Goal: Task Accomplishment & Management: Manage account settings

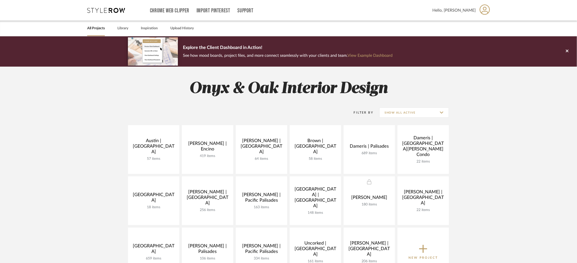
scroll to position [89, 0]
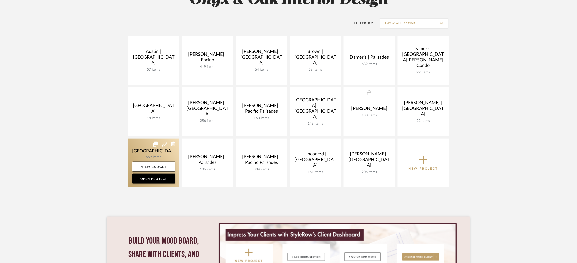
click at [143, 148] on link at bounding box center [153, 162] width 51 height 49
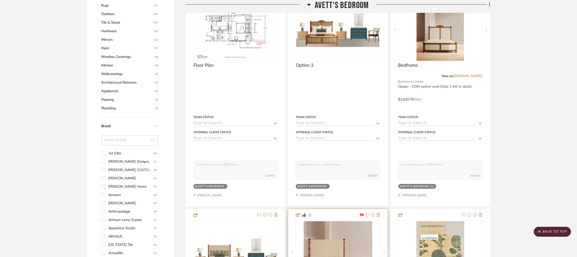
scroll to position [497, 1]
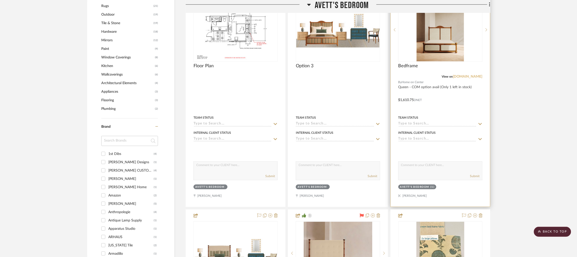
click at [467, 77] on link "[DOMAIN_NAME]" at bounding box center [467, 77] width 29 height 4
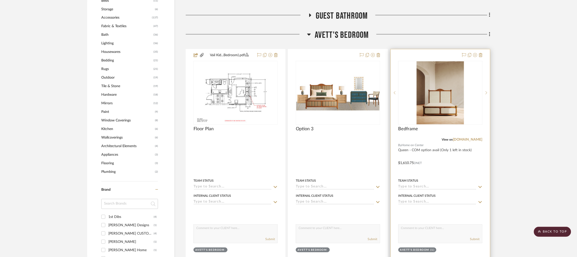
scroll to position [434, 1]
click at [486, 93] on icon at bounding box center [487, 93] width 2 height 3
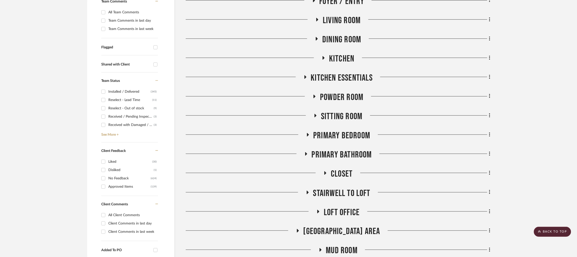
scroll to position [0, 1]
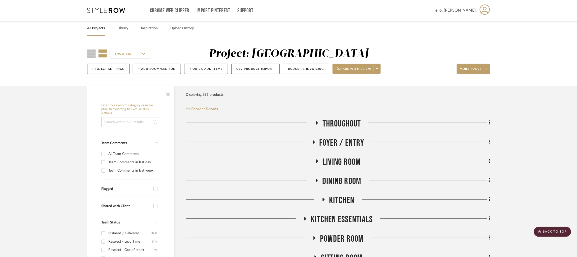
click at [108, 12] on icon at bounding box center [106, 10] width 38 height 5
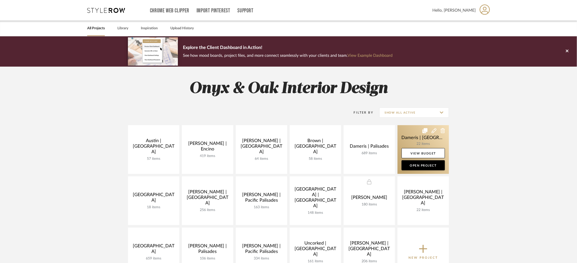
scroll to position [36, 0]
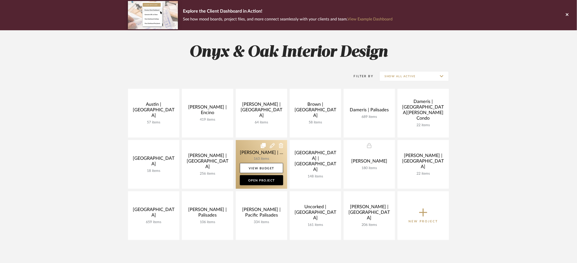
click at [246, 146] on link at bounding box center [261, 164] width 51 height 49
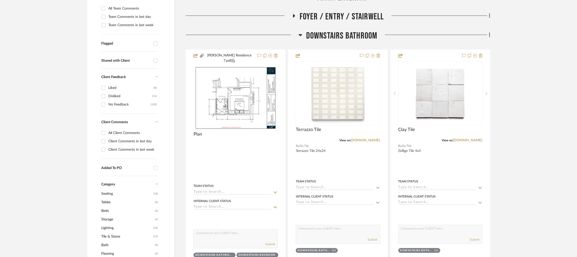
scroll to position [159, 0]
click at [298, 30] on div at bounding box center [242, 36] width 113 height 13
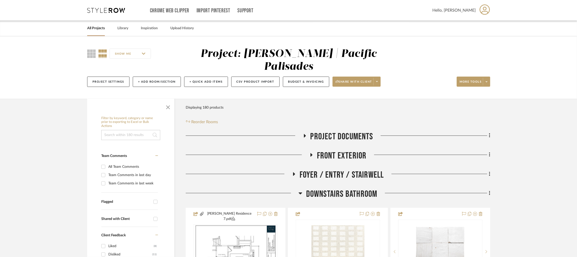
click at [303, 134] on icon at bounding box center [305, 136] width 6 height 4
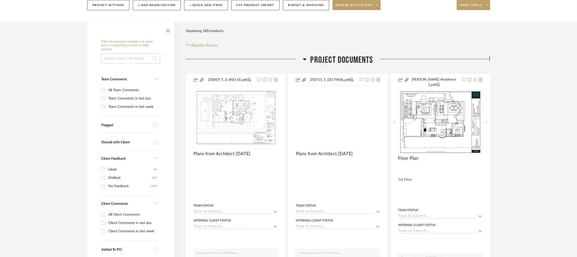
scroll to position [78, 0]
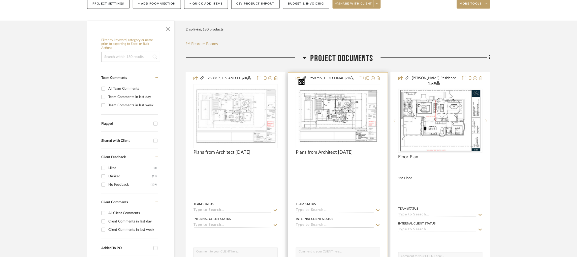
click at [342, 107] on img "0" at bounding box center [337, 116] width 83 height 54
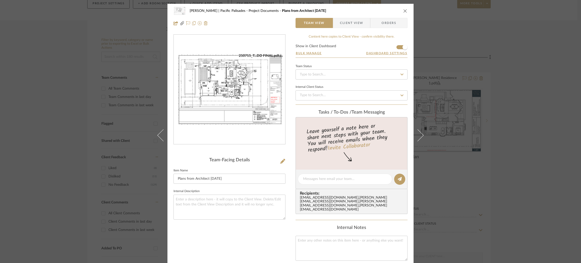
click at [490, 110] on div "[PERSON_NAME] | Pacific Palisades Project Documents Plans from Architect [DATE]…" at bounding box center [290, 131] width 581 height 263
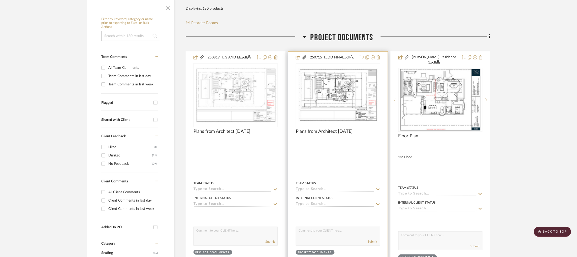
scroll to position [96, 0]
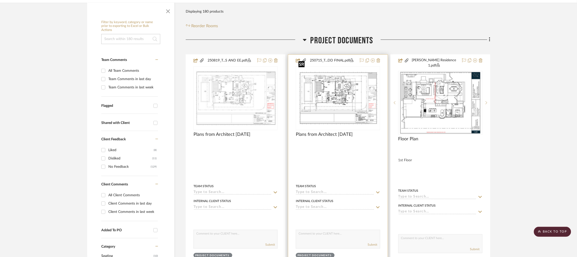
click at [339, 79] on img "0" at bounding box center [337, 98] width 83 height 54
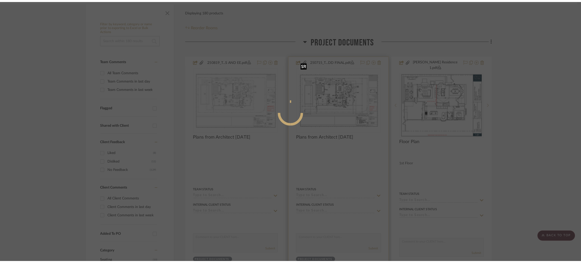
scroll to position [0, 0]
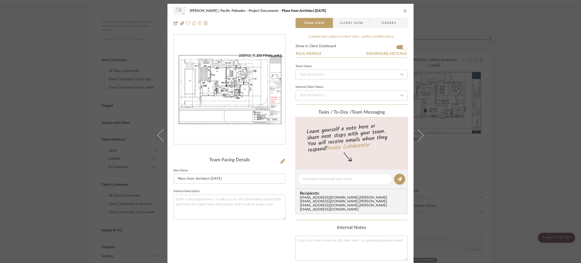
click at [461, 79] on div "[PERSON_NAME] | Pacific Palisades Project Documents Plans from Architect [DATE]…" at bounding box center [290, 131] width 581 height 263
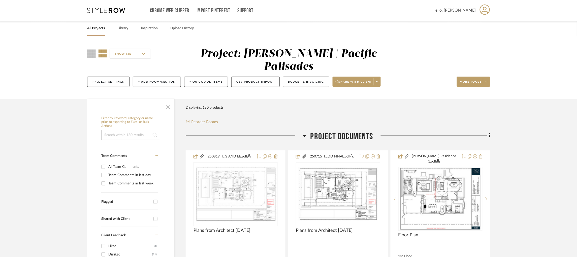
click at [106, 7] on div "Chrome Web Clipper Import Pinterest Support All Projects Library Inspiration Up…" at bounding box center [288, 10] width 403 height 21
click at [104, 13] on div "Chrome Web Clipper Import Pinterest Support All Projects Library Inspiration Up…" at bounding box center [288, 10] width 403 height 21
click at [104, 10] on icon at bounding box center [106, 10] width 38 height 5
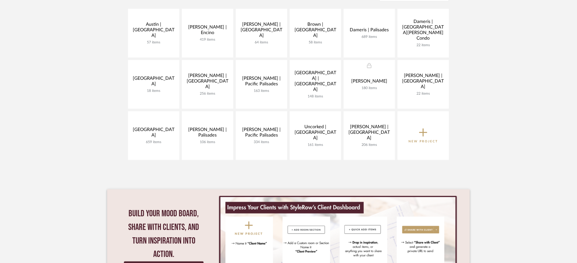
scroll to position [119, 0]
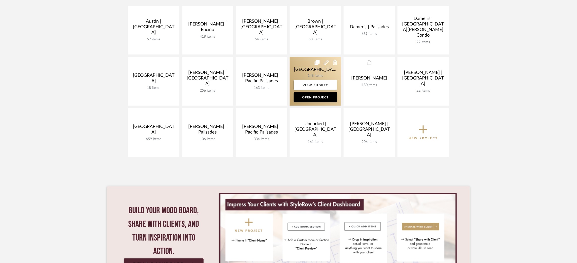
click at [299, 70] on link at bounding box center [315, 81] width 51 height 49
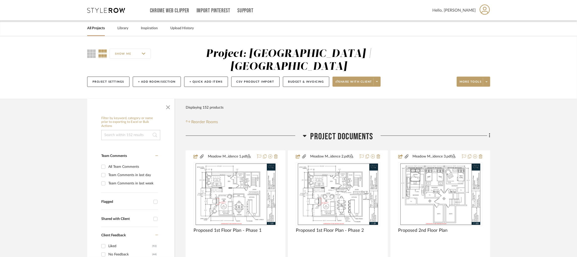
click at [303, 133] on icon at bounding box center [305, 136] width 4 height 6
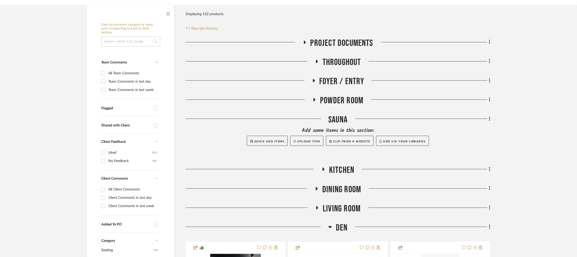
scroll to position [94, 0]
click at [330, 226] on icon at bounding box center [331, 227] width 4 height 2
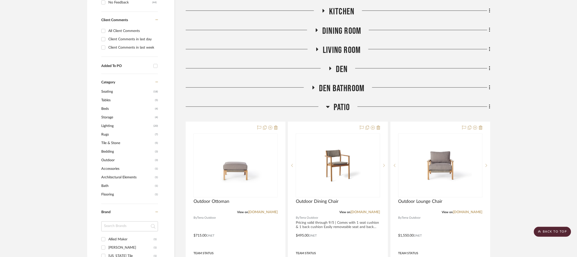
scroll to position [255, 0]
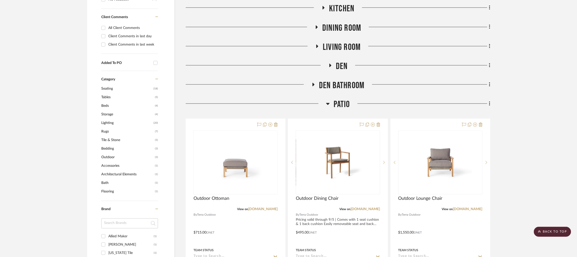
click at [328, 103] on icon at bounding box center [328, 104] width 4 height 2
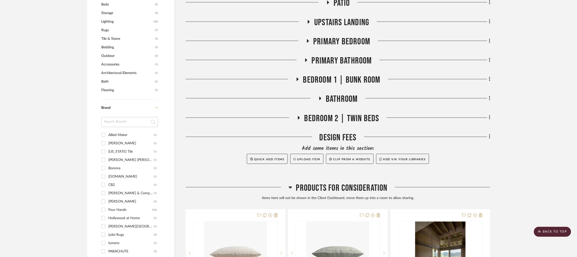
scroll to position [357, 0]
click at [289, 187] on icon at bounding box center [291, 188] width 4 height 2
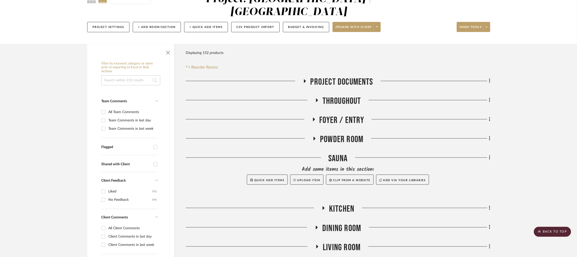
scroll to position [47, 0]
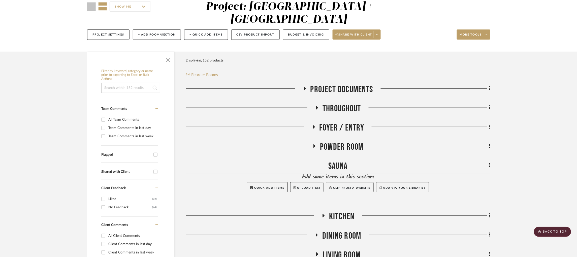
click at [133, 83] on input at bounding box center [130, 88] width 59 height 10
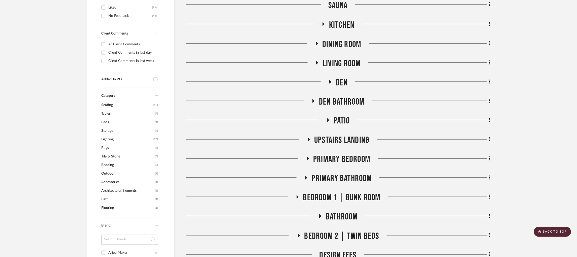
scroll to position [268, 0]
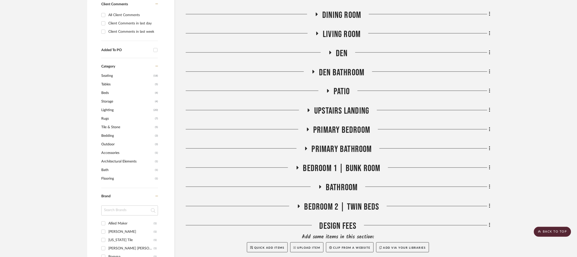
click at [297, 166] on icon at bounding box center [298, 168] width 2 height 4
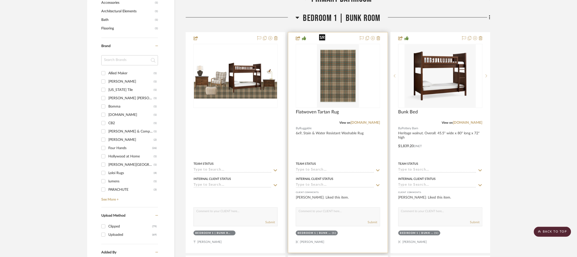
scroll to position [420, 0]
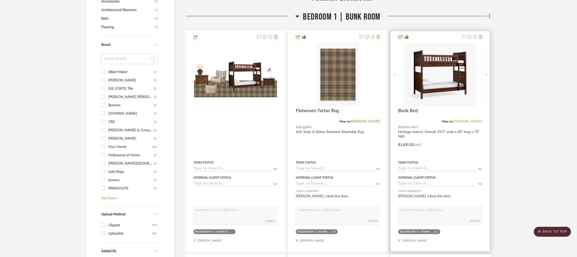
click at [459, 120] on link "[DOMAIN_NAME]" at bounding box center [467, 122] width 29 height 4
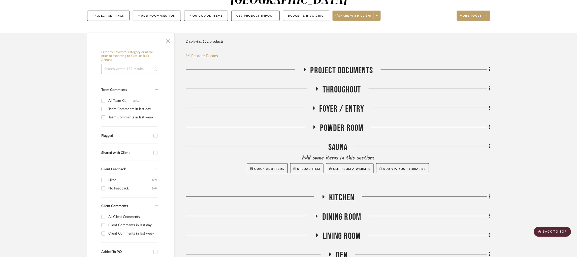
scroll to position [0, 0]
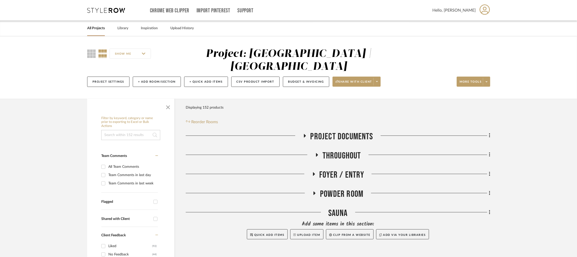
click at [110, 13] on div "Chrome Web Clipper Import Pinterest Support All Projects Library Inspiration Up…" at bounding box center [288, 10] width 403 height 21
click at [110, 11] on icon at bounding box center [106, 10] width 38 height 5
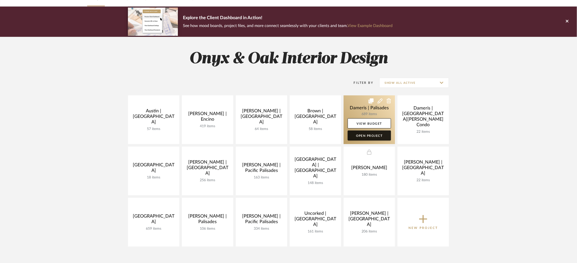
scroll to position [76, 0]
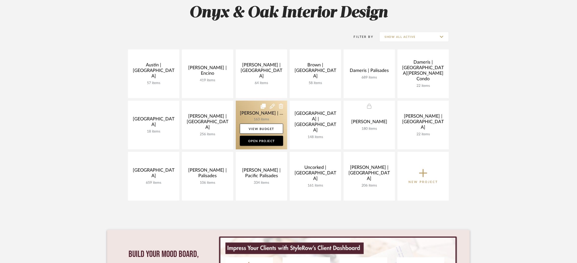
click at [247, 113] on link at bounding box center [261, 125] width 51 height 49
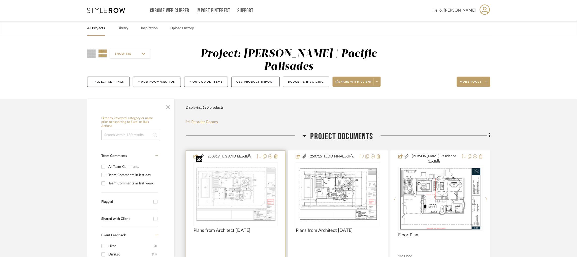
click at [0, 0] on img at bounding box center [0, 0] width 0 height 0
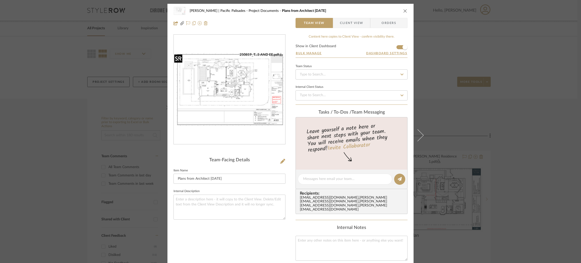
click at [250, 116] on img "0" at bounding box center [229, 89] width 111 height 74
click at [464, 84] on div "[PERSON_NAME] | Pacific Palisades Project Documents Plans from Architect [DATE]…" at bounding box center [290, 131] width 581 height 263
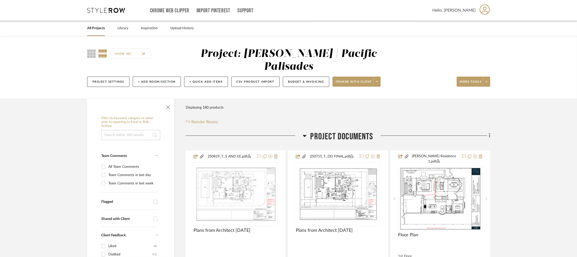
click at [306, 133] on icon at bounding box center [305, 136] width 4 height 6
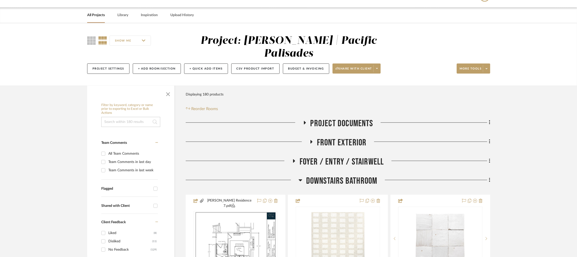
scroll to position [13, 0]
click at [307, 120] on icon at bounding box center [305, 122] width 6 height 4
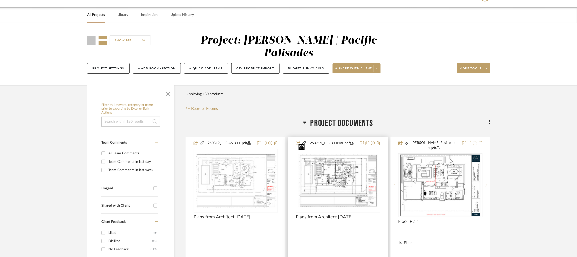
click at [0, 0] on img at bounding box center [0, 0] width 0 height 0
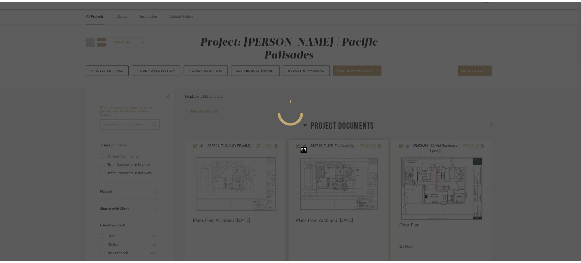
scroll to position [0, 0]
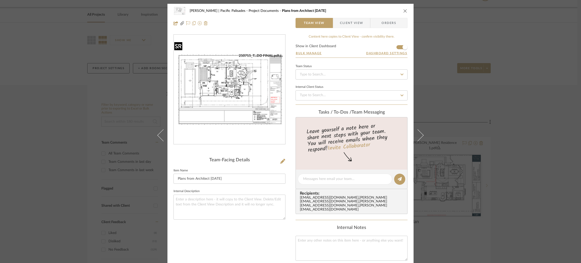
click at [247, 90] on img "0" at bounding box center [229, 89] width 111 height 72
click at [463, 85] on div "[PERSON_NAME] | Pacific Palisades Project Documents Plans from Architect [DATE]…" at bounding box center [290, 131] width 581 height 263
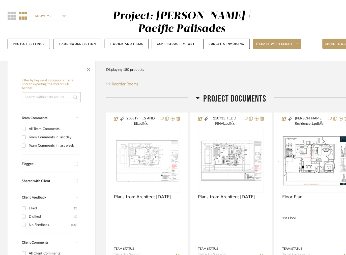
scroll to position [77, 0]
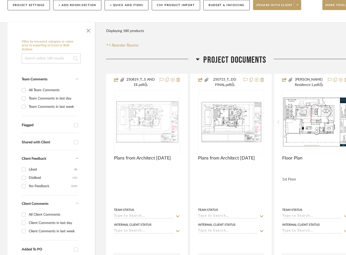
click at [198, 58] on icon at bounding box center [198, 59] width 4 height 6
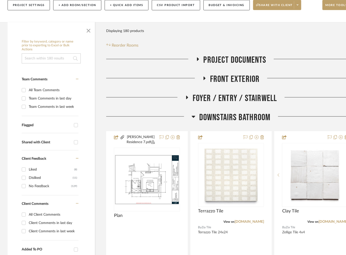
click at [198, 58] on icon at bounding box center [198, 59] width 6 height 4
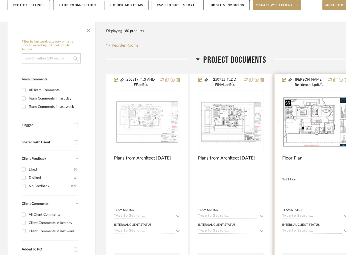
click at [0, 0] on img at bounding box center [0, 0] width 0 height 0
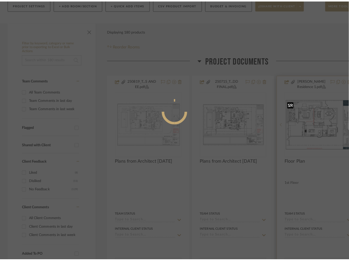
scroll to position [0, 0]
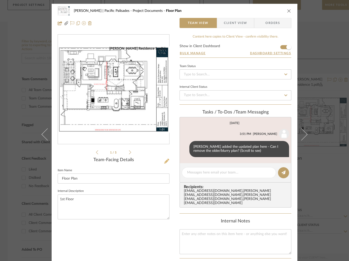
click at [166, 160] on icon at bounding box center [166, 161] width 5 height 5
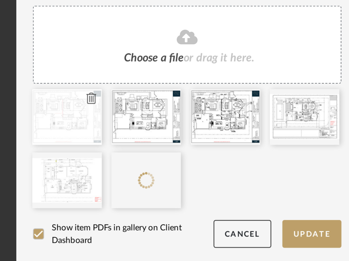
click at [138, 178] on icon at bounding box center [140, 179] width 4 height 4
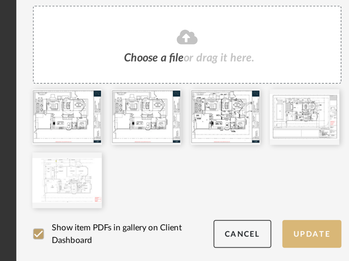
click at [218, 226] on button "Update" at bounding box center [219, 228] width 21 height 10
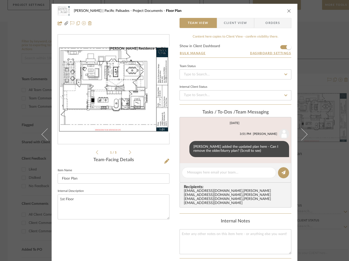
click at [292, 90] on div "[PERSON_NAME] | Pacific Palisades Project Documents Floor Plan Team View Client…" at bounding box center [175, 182] width 246 height 357
click at [319, 87] on div "[PERSON_NAME] | Pacific Palisades Project Documents Floor Plan Team View Client…" at bounding box center [174, 130] width 349 height 261
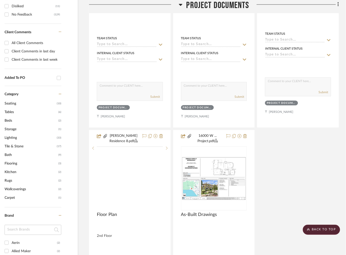
scroll to position [249, 46]
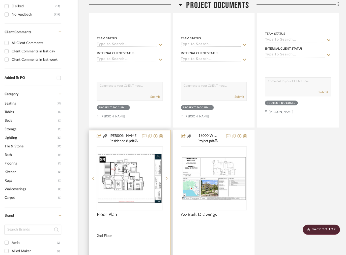
click at [118, 179] on img "0" at bounding box center [129, 178] width 65 height 50
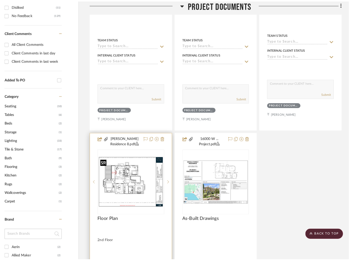
scroll to position [0, 0]
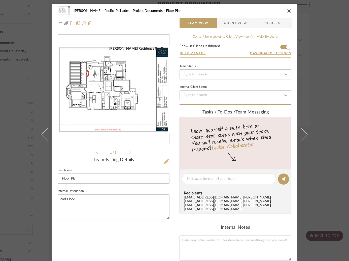
click at [165, 161] on icon at bounding box center [166, 161] width 5 height 5
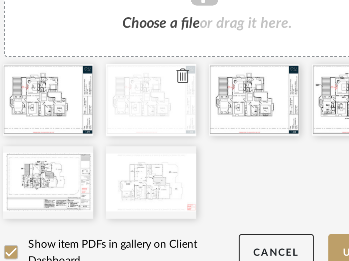
click at [167, 178] on icon at bounding box center [169, 179] width 4 height 4
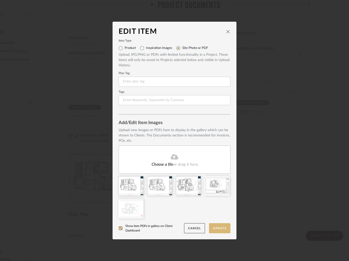
click at [214, 228] on button "Update" at bounding box center [219, 228] width 21 height 10
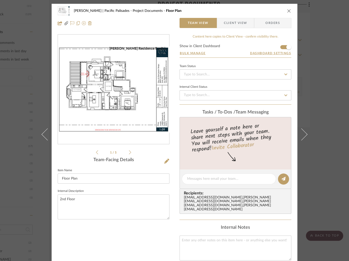
click at [319, 73] on div "[PERSON_NAME] | Pacific Palisades Project Documents Floor Plan Team View Client…" at bounding box center [174, 130] width 349 height 261
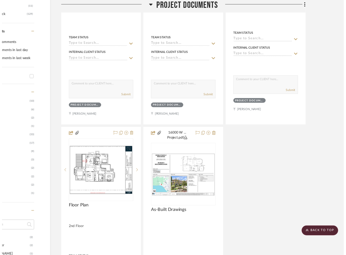
scroll to position [249, 46]
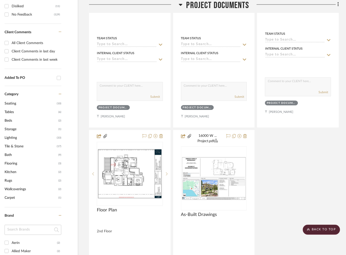
click at [256, 138] on div "250819_T...S AND EE.pdf Plans from Architect [DATE] By Unknown Team Status Inte…" at bounding box center [214, 129] width 250 height 454
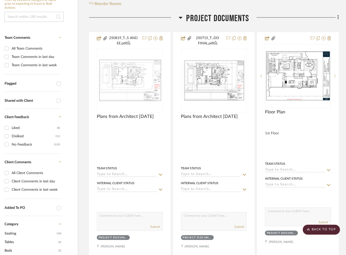
scroll to position [113, 46]
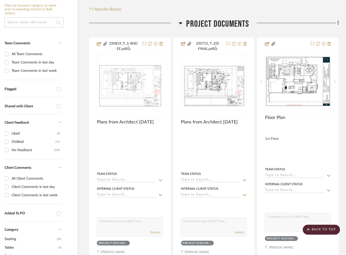
click at [179, 24] on icon at bounding box center [181, 23] width 4 height 6
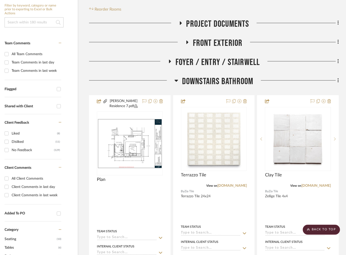
scroll to position [156, 46]
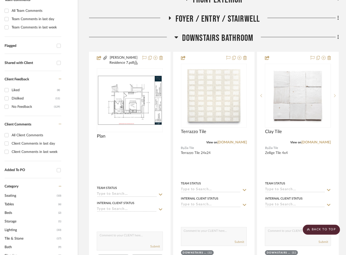
click at [175, 37] on icon at bounding box center [177, 38] width 4 height 2
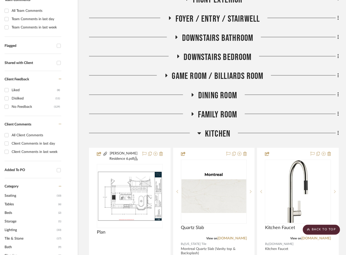
click at [163, 74] on icon at bounding box center [166, 76] width 6 height 4
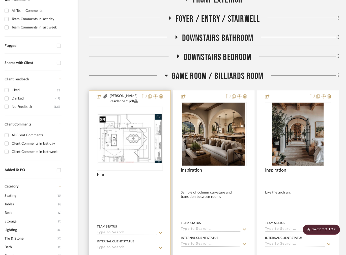
click at [0, 0] on img at bounding box center [0, 0] width 0 height 0
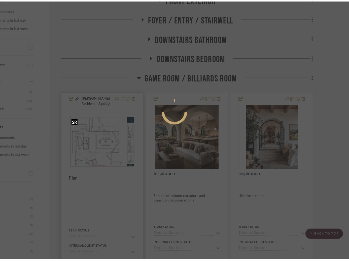
scroll to position [0, 0]
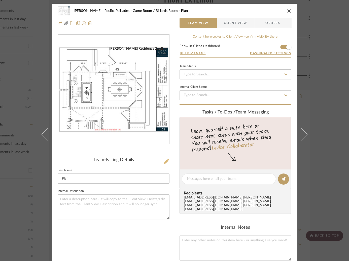
click at [164, 162] on icon at bounding box center [166, 161] width 5 height 5
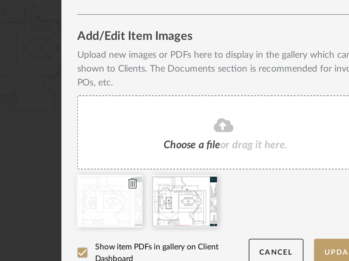
click at [138, 189] on icon at bounding box center [140, 190] width 4 height 4
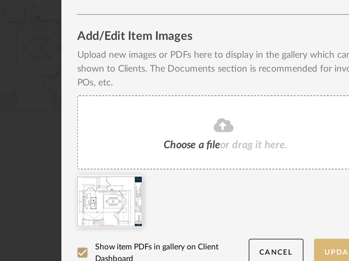
click at [210, 214] on button "Update" at bounding box center [219, 217] width 21 height 10
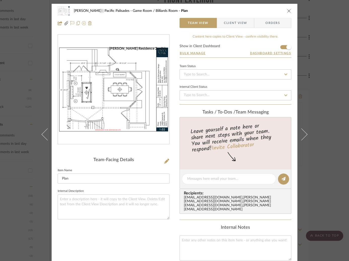
click at [323, 117] on div "[PERSON_NAME] | Pacific Palisades Game Room / Billiards Room Plan Team View Cli…" at bounding box center [174, 130] width 349 height 261
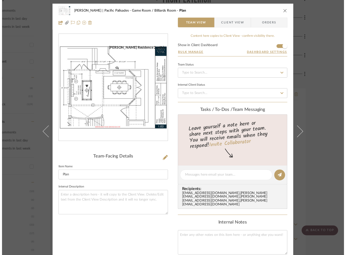
scroll to position [156, 46]
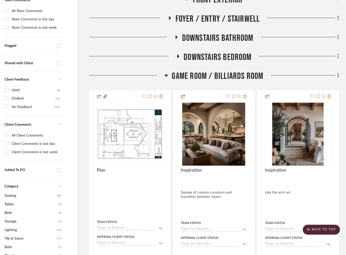
click at [164, 76] on icon at bounding box center [166, 76] width 4 height 2
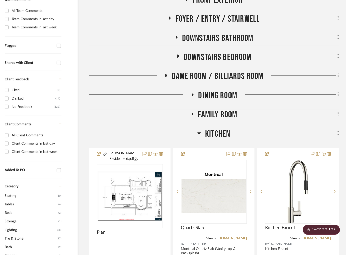
click at [190, 96] on icon at bounding box center [193, 95] width 6 height 4
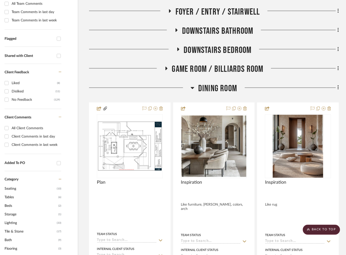
scroll to position [163, 46]
click at [191, 86] on icon at bounding box center [193, 88] width 4 height 6
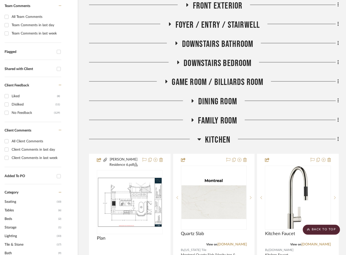
scroll to position [151, 46]
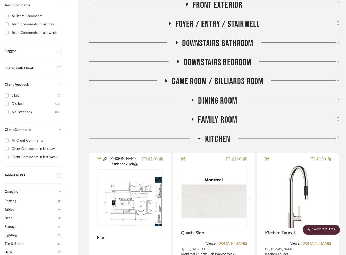
click at [198, 139] on icon at bounding box center [200, 139] width 4 height 2
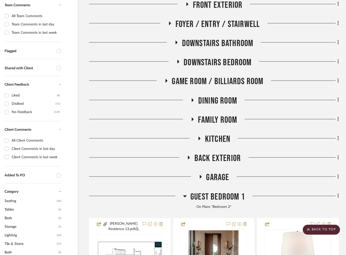
click at [189, 119] on icon at bounding box center [192, 119] width 6 height 4
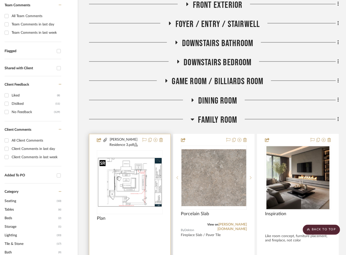
click at [0, 0] on img at bounding box center [0, 0] width 0 height 0
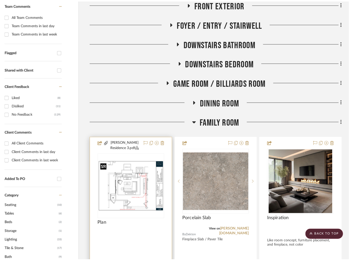
scroll to position [0, 0]
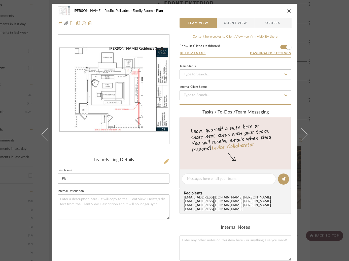
click at [164, 160] on icon at bounding box center [166, 161] width 5 height 5
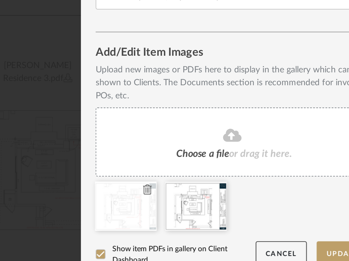
click at [138, 190] on icon at bounding box center [140, 190] width 4 height 4
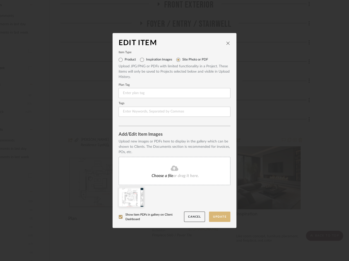
click at [218, 217] on button "Update" at bounding box center [219, 217] width 21 height 10
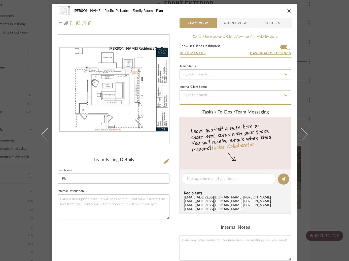
click at [331, 80] on div "[PERSON_NAME] | Pacific Palisades Family Room Plan Team View Client View Orders…" at bounding box center [174, 130] width 349 height 261
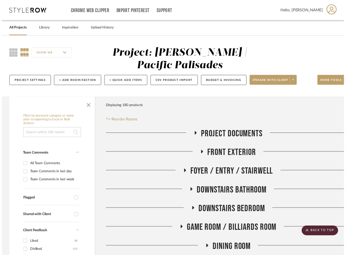
scroll to position [151, 46]
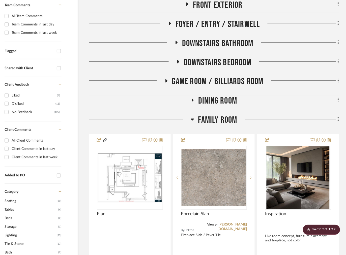
click at [191, 118] on icon at bounding box center [193, 119] width 4 height 6
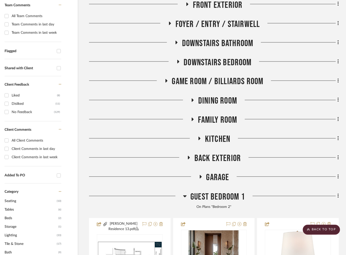
click at [183, 196] on icon at bounding box center [185, 196] width 4 height 6
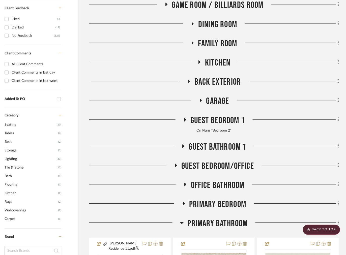
scroll to position [237, 46]
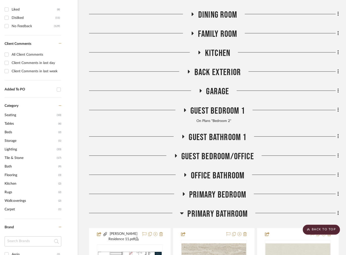
click at [188, 72] on icon at bounding box center [189, 72] width 2 height 4
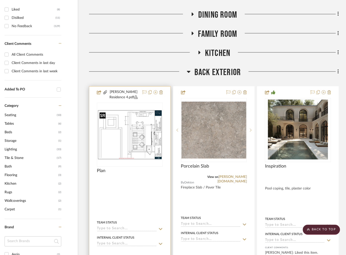
click at [119, 133] on img "0" at bounding box center [129, 135] width 65 height 50
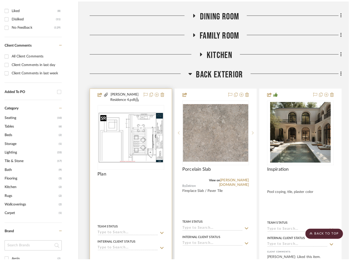
scroll to position [0, 0]
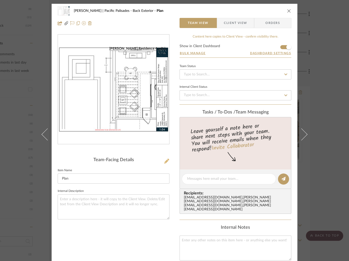
click at [164, 160] on icon at bounding box center [166, 161] width 5 height 5
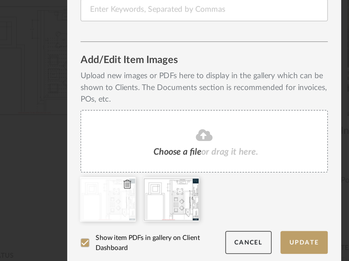
click at [139, 189] on icon at bounding box center [140, 190] width 4 height 4
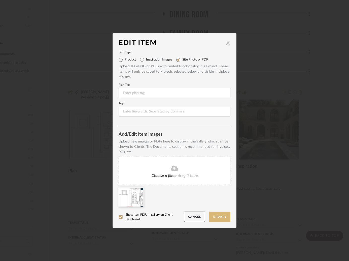
click at [212, 217] on button "Update" at bounding box center [219, 217] width 21 height 10
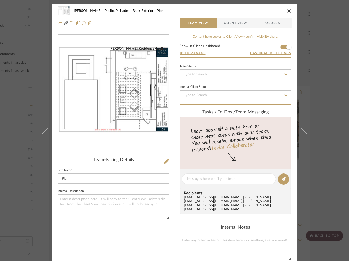
click at [320, 53] on div "[PERSON_NAME] | Pacific Palisades Back Exterior Plan Team View Client View Orde…" at bounding box center [174, 130] width 349 height 261
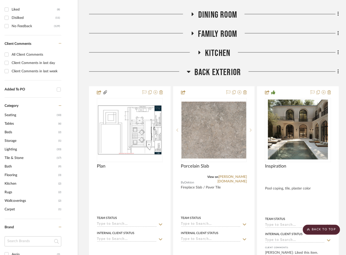
scroll to position [0, 46]
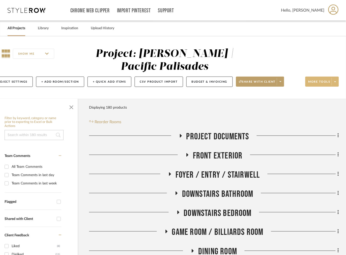
click at [331, 83] on span at bounding box center [334, 82] width 7 height 8
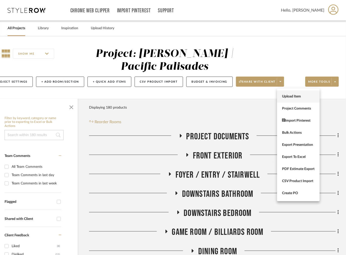
click at [291, 96] on span "Upload Item" at bounding box center [298, 96] width 33 height 4
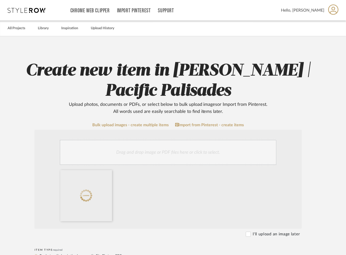
scroll to position [106, 13]
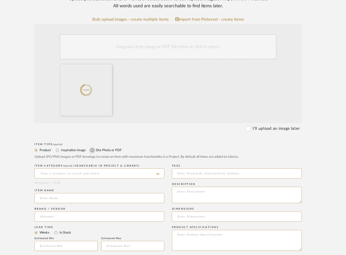
click at [92, 152] on input "Site Photo or PDF" at bounding box center [92, 150] width 6 height 6
radio input "true"
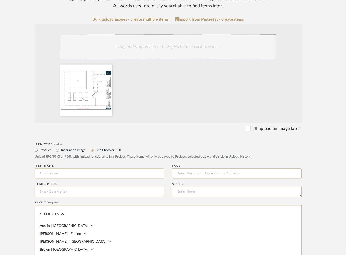
click at [71, 174] on input at bounding box center [100, 174] width 130 height 10
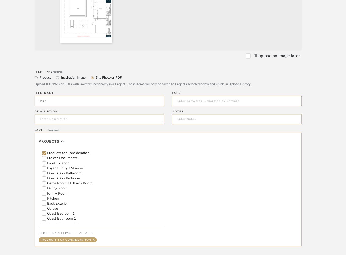
scroll to position [78, 0]
type input "Plan"
click at [42, 205] on input "Back Exterior" at bounding box center [44, 203] width 5 height 5
checkbox input "false"
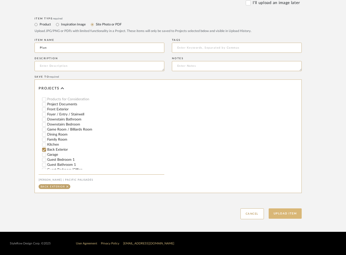
click at [275, 213] on button "Upload Item" at bounding box center [285, 213] width 33 height 10
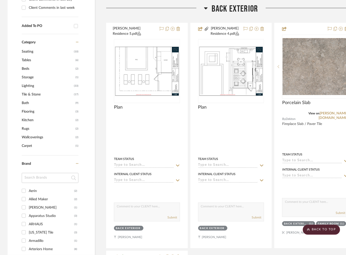
scroll to position [304, 0]
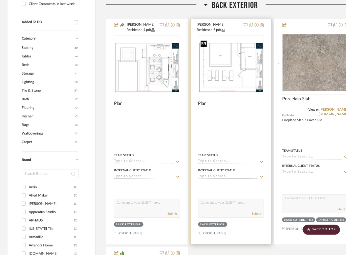
click at [0, 0] on img at bounding box center [0, 0] width 0 height 0
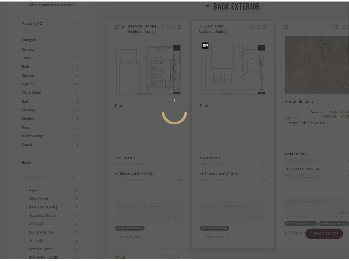
scroll to position [0, 0]
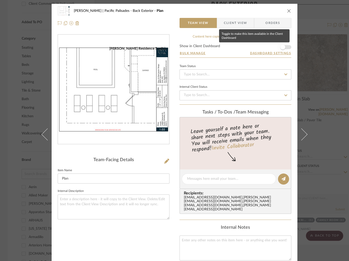
click at [283, 47] on span "button" at bounding box center [283, 47] width 5 height 5
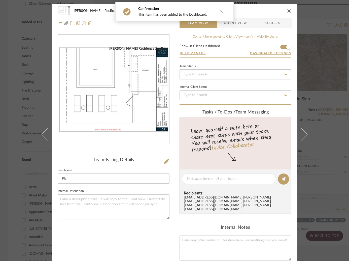
click at [325, 62] on div "[PERSON_NAME] | Pacific Palisades Back Exterior Plan Team View Client View Orde…" at bounding box center [174, 130] width 349 height 261
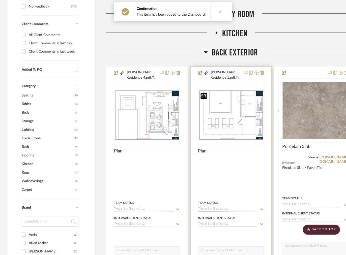
scroll to position [256, 0]
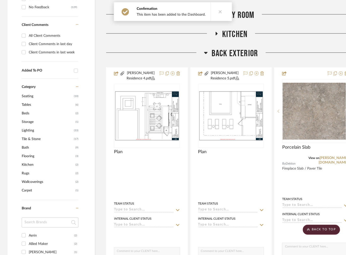
click at [206, 53] on icon at bounding box center [206, 53] width 4 height 2
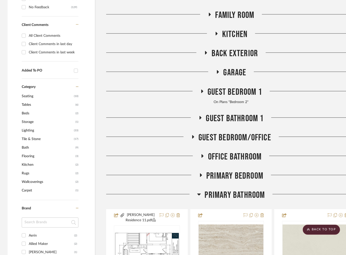
click at [199, 197] on icon at bounding box center [199, 194] width 4 height 6
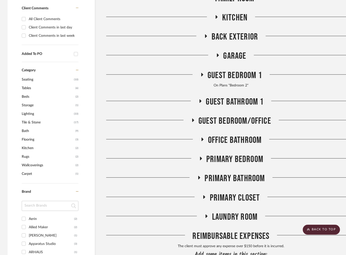
scroll to position [272, 0]
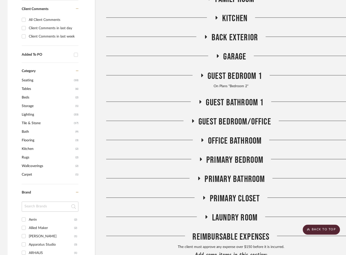
click at [217, 55] on icon at bounding box center [218, 56] width 6 height 4
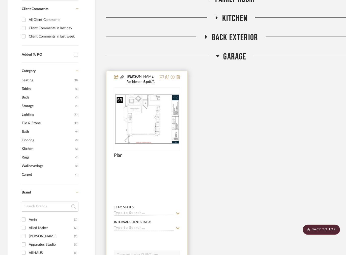
click at [148, 134] on div at bounding box center [147, 119] width 66 height 64
click at [154, 119] on img "0" at bounding box center [146, 119] width 65 height 50
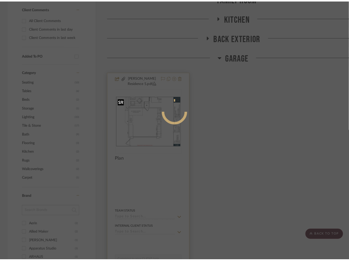
scroll to position [0, 0]
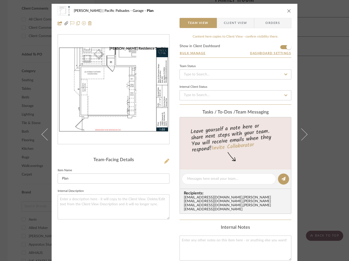
click at [166, 163] on icon at bounding box center [166, 161] width 5 height 5
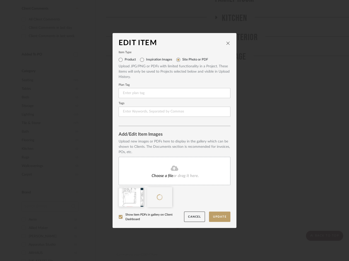
click at [0, 0] on icon at bounding box center [0, 0] width 0 height 0
click at [216, 218] on button "Update" at bounding box center [219, 217] width 21 height 10
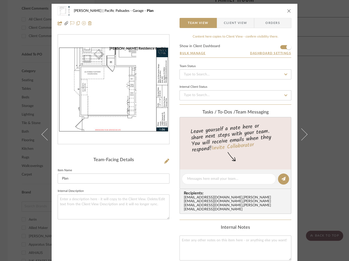
click at [326, 85] on div "[PERSON_NAME] | Pacific Palisades Garage Plan Team View Client View Orders [PER…" at bounding box center [174, 130] width 349 height 261
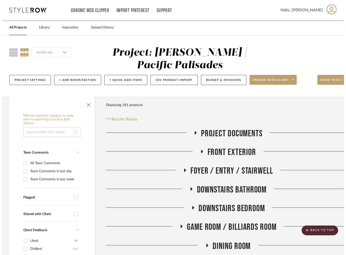
scroll to position [272, 0]
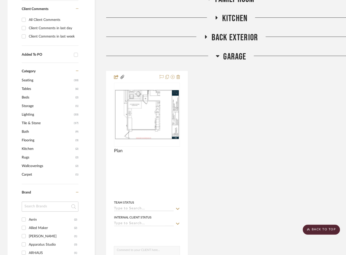
click at [217, 57] on icon at bounding box center [218, 56] width 4 height 2
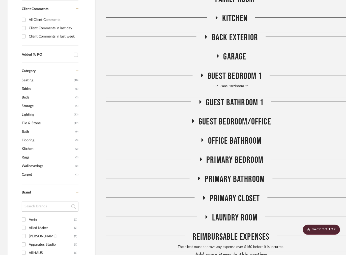
click at [217, 18] on icon at bounding box center [217, 18] width 2 height 4
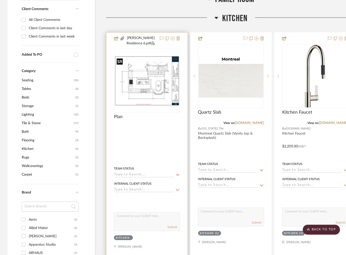
click at [0, 0] on img at bounding box center [0, 0] width 0 height 0
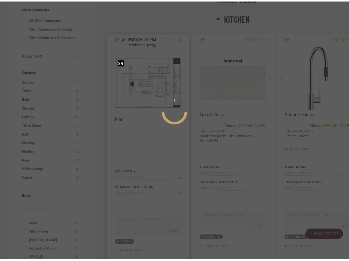
scroll to position [0, 0]
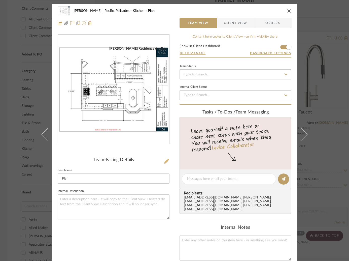
click at [166, 162] on icon at bounding box center [166, 161] width 5 height 5
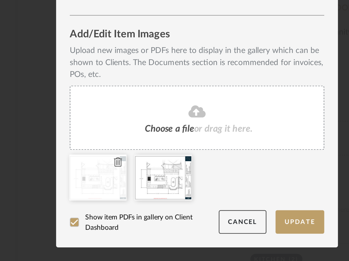
click at [138, 190] on icon at bounding box center [140, 190] width 4 height 4
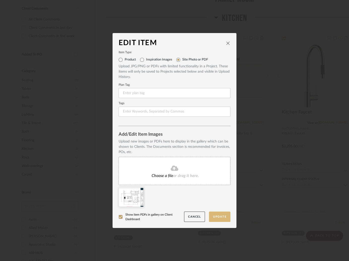
click at [213, 216] on button "Update" at bounding box center [219, 217] width 21 height 10
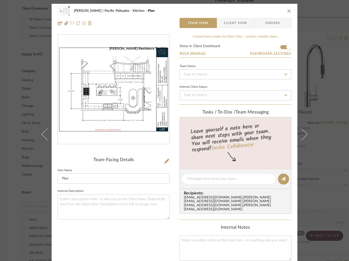
click at [326, 37] on div "[PERSON_NAME] | Pacific Palisades Kitchen Plan Team View Client View Orders [PE…" at bounding box center [174, 130] width 349 height 261
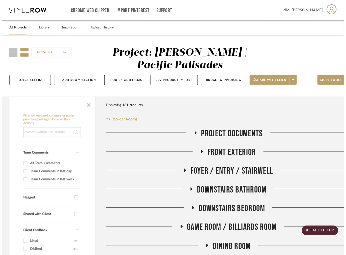
scroll to position [272, 0]
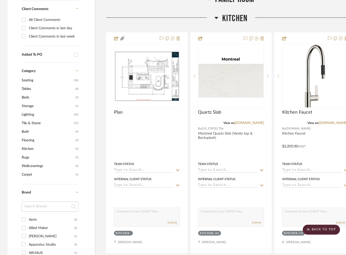
click at [217, 19] on icon at bounding box center [217, 18] width 4 height 6
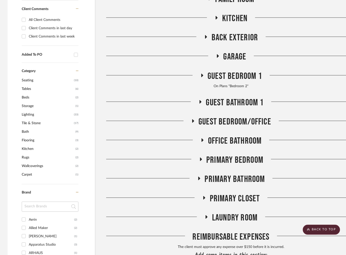
click at [191, 122] on icon at bounding box center [193, 121] width 6 height 4
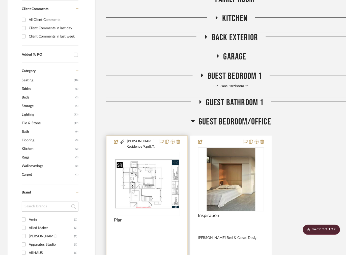
click at [0, 0] on img at bounding box center [0, 0] width 0 height 0
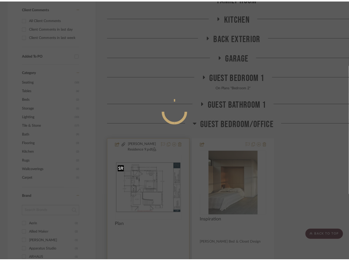
scroll to position [0, 0]
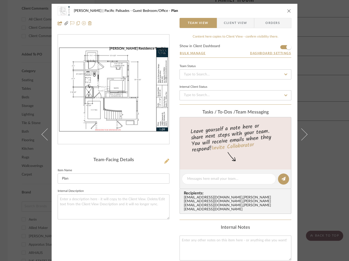
click at [165, 159] on icon at bounding box center [166, 161] width 5 height 5
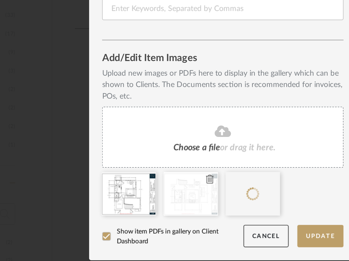
click at [167, 190] on icon at bounding box center [169, 190] width 4 height 4
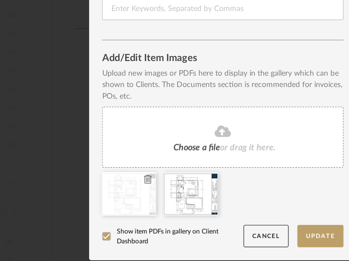
click at [138, 189] on icon at bounding box center [140, 190] width 4 height 4
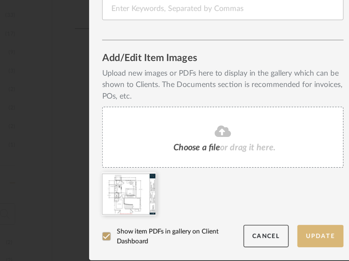
click at [216, 216] on button "Update" at bounding box center [219, 217] width 21 height 10
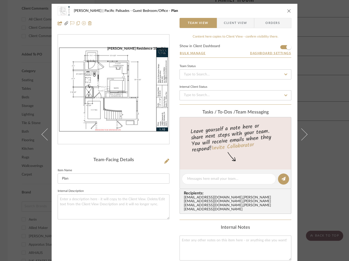
click at [325, 65] on div "[PERSON_NAME] | Pacific Palisades Guest Bedroom/Office Plan Team View Client Vi…" at bounding box center [174, 130] width 349 height 261
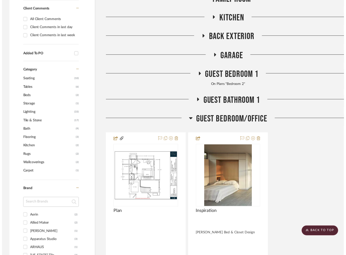
scroll to position [272, 0]
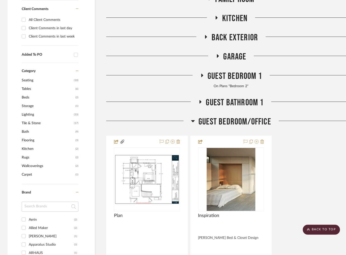
click at [191, 122] on icon at bounding box center [193, 121] width 4 height 6
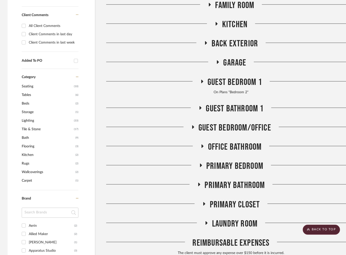
scroll to position [265, 0]
click at [203, 82] on icon at bounding box center [202, 82] width 6 height 4
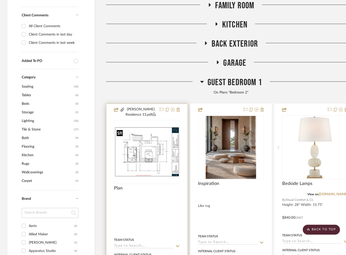
click at [166, 149] on img "0" at bounding box center [146, 152] width 65 height 50
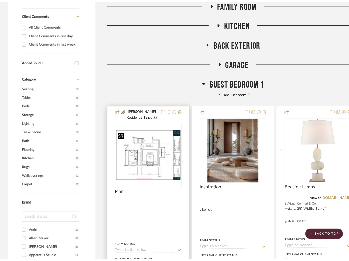
scroll to position [0, 0]
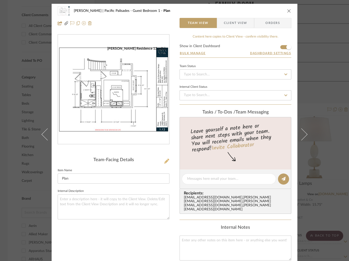
click at [167, 159] on icon at bounding box center [166, 161] width 5 height 5
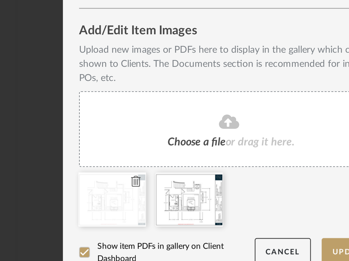
click at [138, 189] on icon at bounding box center [140, 190] width 4 height 4
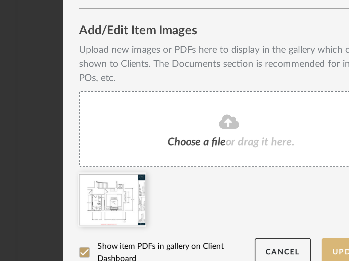
click at [212, 216] on button "Update" at bounding box center [219, 217] width 21 height 10
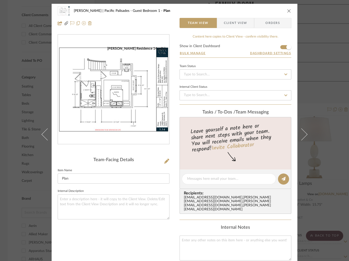
click at [24, 41] on div "[PERSON_NAME] | Pacific Palisades Guest Bedroom 1 Plan Team View Client View Or…" at bounding box center [174, 130] width 349 height 261
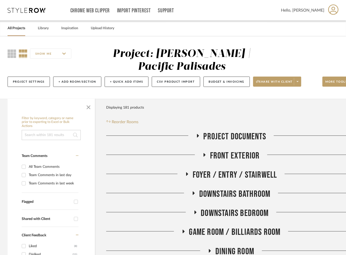
click at [37, 12] on icon at bounding box center [27, 10] width 38 height 5
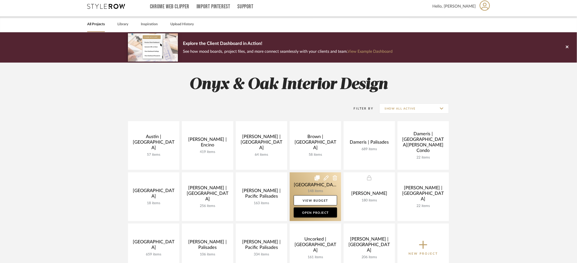
scroll to position [5, 0]
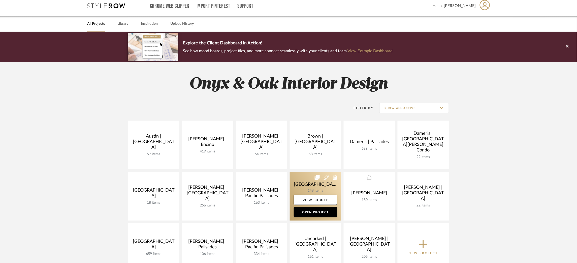
click at [300, 182] on link at bounding box center [315, 196] width 51 height 49
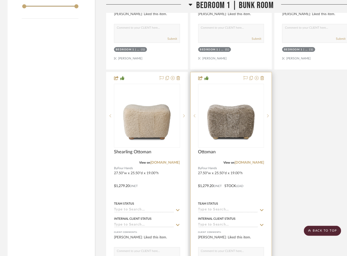
scroll to position [907, 0]
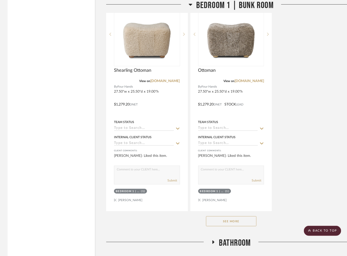
click at [236, 222] on button "See More" at bounding box center [231, 222] width 50 height 10
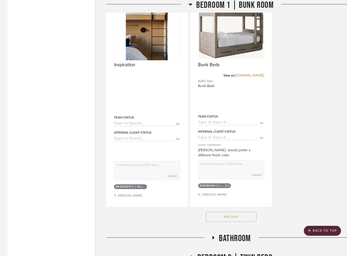
click at [233, 219] on button "See Less" at bounding box center [231, 217] width 50 height 10
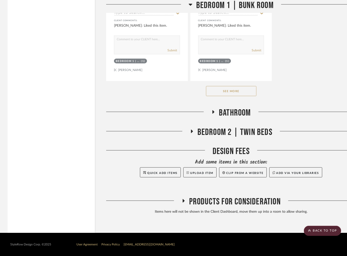
scroll to position [1039, 0]
click at [242, 88] on button "See More" at bounding box center [231, 91] width 50 height 10
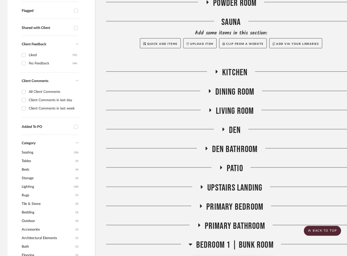
scroll to position [0, 0]
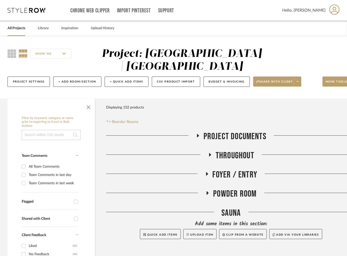
click at [197, 135] on icon at bounding box center [198, 136] width 2 height 4
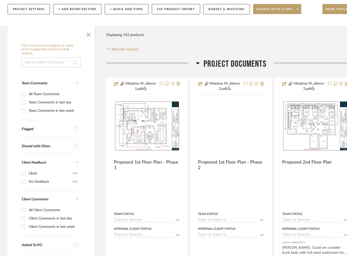
scroll to position [151, 0]
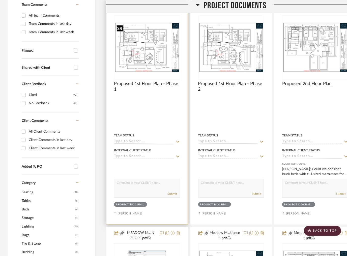
click at [0, 0] on img at bounding box center [0, 0] width 0 height 0
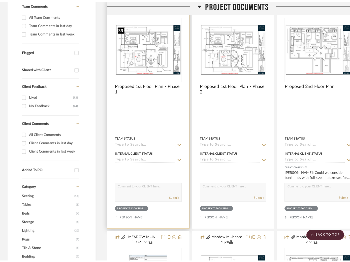
scroll to position [0, 0]
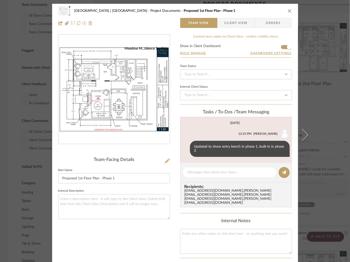
click at [165, 160] on icon at bounding box center [167, 161] width 5 height 5
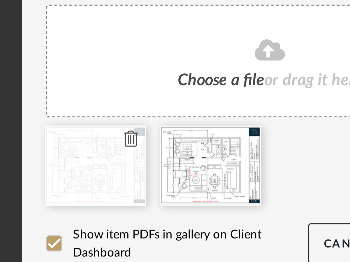
click at [139, 191] on icon at bounding box center [141, 191] width 4 height 4
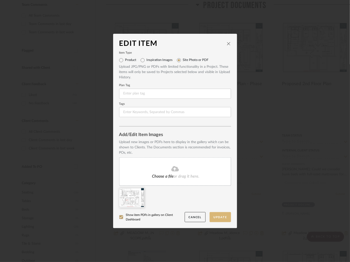
click at [220, 219] on button "Update" at bounding box center [220, 217] width 21 height 10
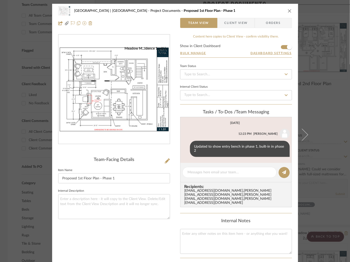
click at [320, 84] on div "Meadow Mountain | Vail Valley Project Documents Proposed 1st Floor Plan - Phase…" at bounding box center [175, 131] width 350 height 262
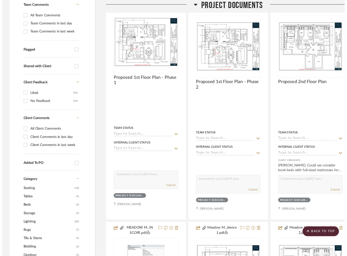
scroll to position [151, 0]
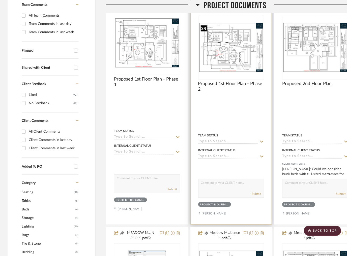
click at [236, 48] on img "0" at bounding box center [231, 47] width 65 height 50
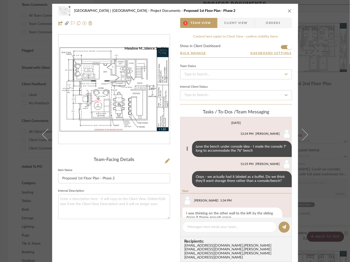
scroll to position [12, 0]
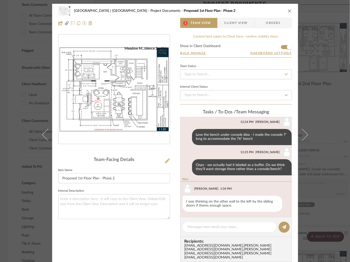
click at [165, 160] on icon at bounding box center [167, 161] width 5 height 5
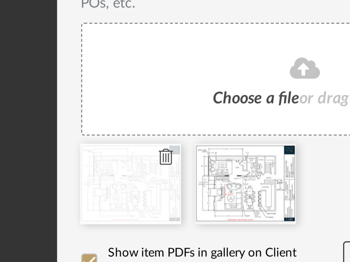
click at [139, 191] on icon at bounding box center [141, 191] width 4 height 4
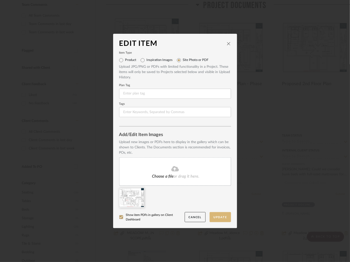
click at [223, 220] on button "Update" at bounding box center [220, 217] width 21 height 10
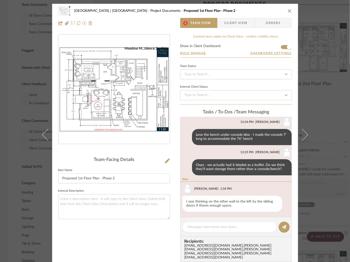
click at [319, 79] on div "Meadow Mountain | Vail Valley Project Documents Proposed 1st Floor Plan - Phase…" at bounding box center [175, 131] width 350 height 262
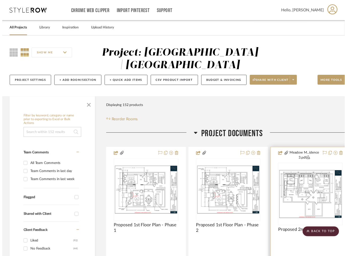
scroll to position [151, 0]
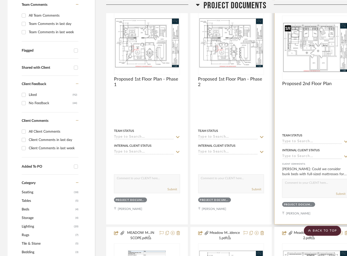
click at [314, 59] on img "0" at bounding box center [315, 47] width 65 height 50
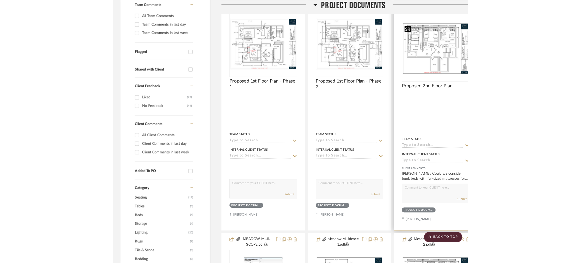
scroll to position [0, 0]
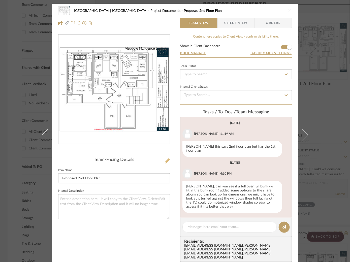
click at [167, 159] on icon at bounding box center [167, 161] width 5 height 5
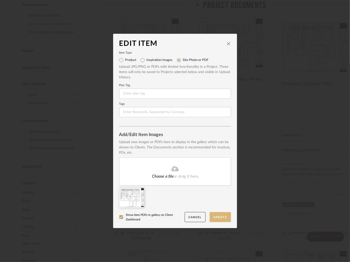
click at [219, 216] on button "Update" at bounding box center [220, 217] width 21 height 10
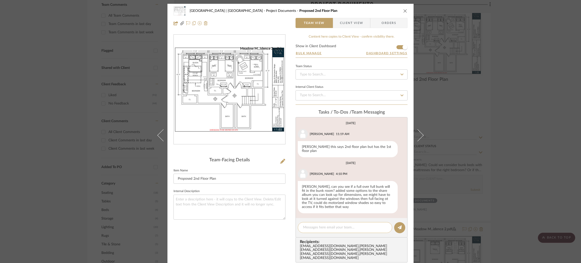
click at [314, 225] on textarea at bounding box center [345, 227] width 84 height 5
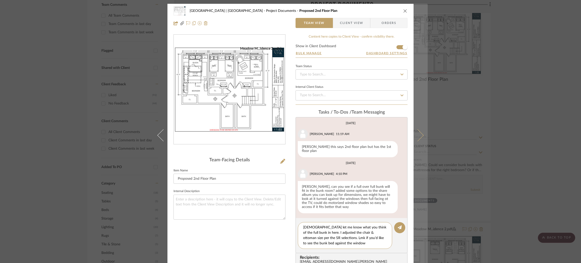
type textarea "Ladies let me know what you think of the full bunk in here. I adjusted the chai…"
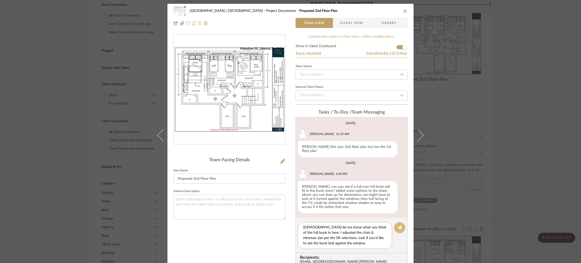
click at [399, 225] on icon at bounding box center [400, 227] width 4 height 4
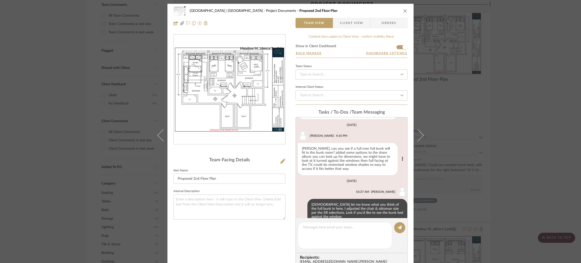
scroll to position [41, 0]
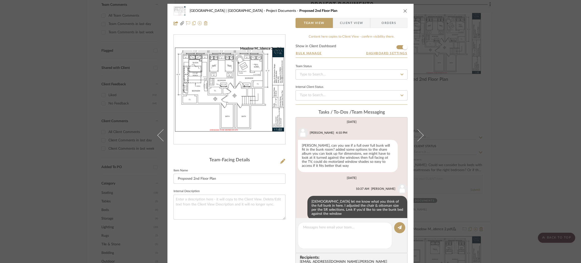
click at [464, 92] on div "Meadow Mountain | Vail Valley Project Documents Proposed 2nd Floor Plan Team Vi…" at bounding box center [290, 131] width 581 height 263
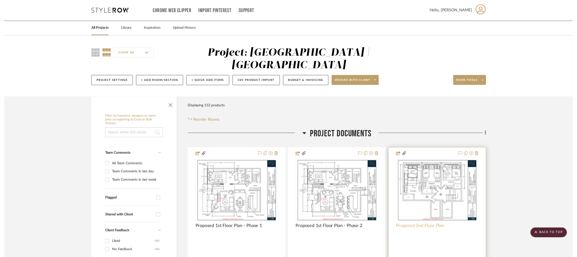
scroll to position [151, 0]
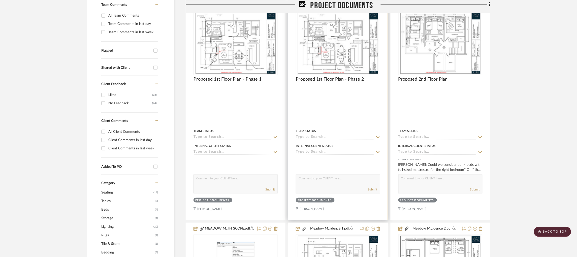
click at [355, 51] on img "0" at bounding box center [338, 43] width 82 height 63
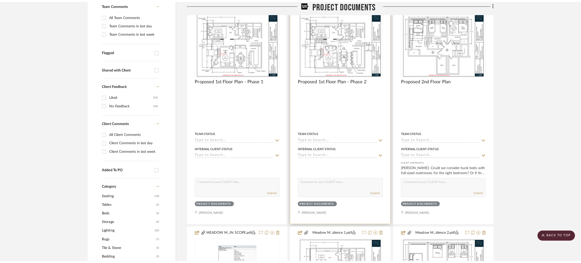
scroll to position [0, 0]
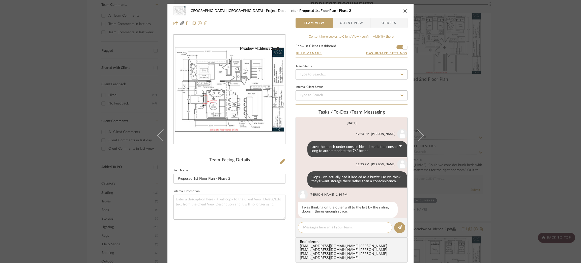
click at [326, 227] on textarea at bounding box center [345, 227] width 84 height 5
type textarea "t"
type textarea "Thinking we do a smaller bench and console, let me know what you think"
click at [399, 226] on icon at bounding box center [400, 227] width 4 height 4
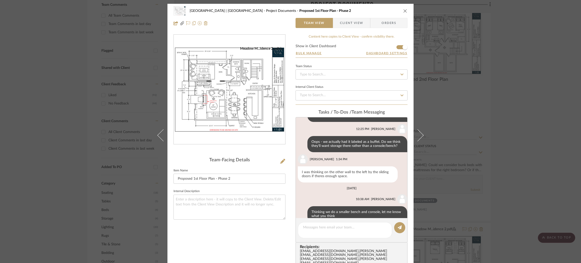
scroll to position [46, 0]
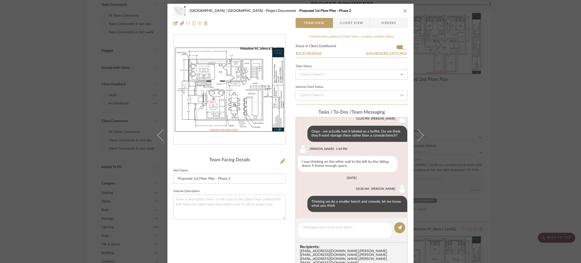
click at [467, 87] on div "Meadow Mountain | Vail Valley Project Documents Proposed 1st Floor Plan - Phase…" at bounding box center [290, 131] width 581 height 263
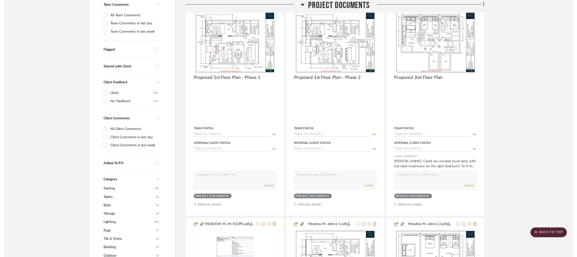
scroll to position [151, 0]
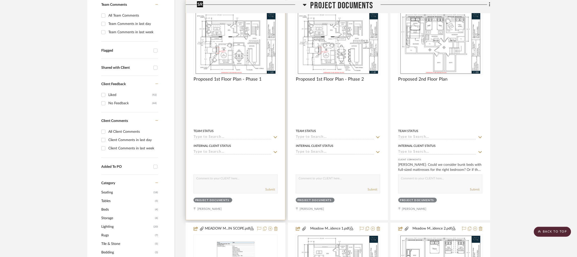
click at [246, 37] on img "0" at bounding box center [236, 43] width 82 height 63
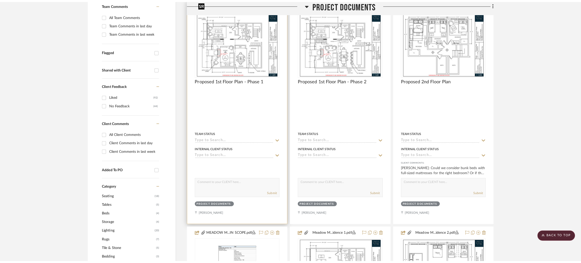
scroll to position [0, 0]
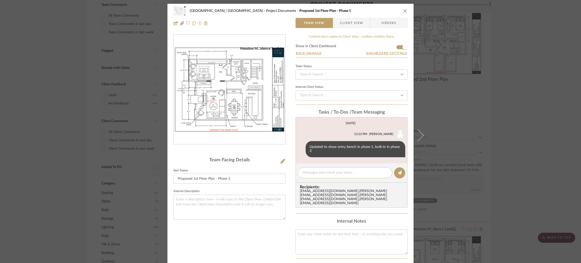
click at [312, 172] on textarea at bounding box center [345, 172] width 84 height 5
type textarea "Console to be included in phase 1 as well?"
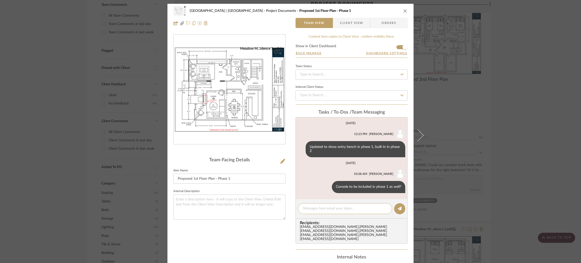
click at [79, 78] on div "Meadow Mountain | Vail Valley Project Documents Proposed 1st Floor Plan - Phase…" at bounding box center [290, 131] width 581 height 263
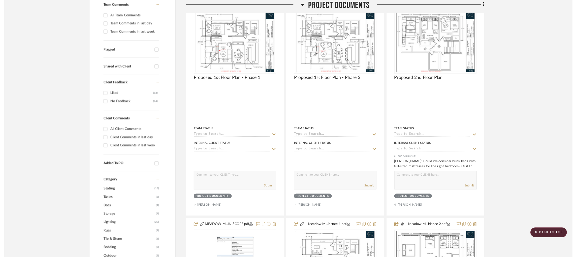
scroll to position [151, 0]
